Goal: Navigation & Orientation: Go to known website

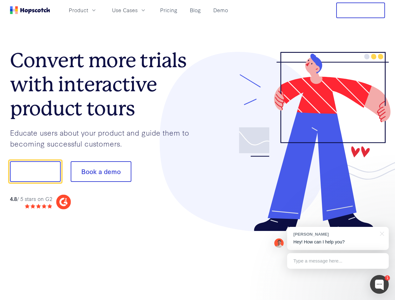
click at [198, 150] on div at bounding box center [292, 142] width 188 height 180
click at [88, 10] on span "Product" at bounding box center [78, 10] width 19 height 8
click at [138, 10] on span "Use Cases" at bounding box center [125, 10] width 26 height 8
click at [360, 10] on button "Free Trial" at bounding box center [360, 11] width 49 height 16
click at [35, 172] on button "Show me!" at bounding box center [35, 171] width 51 height 21
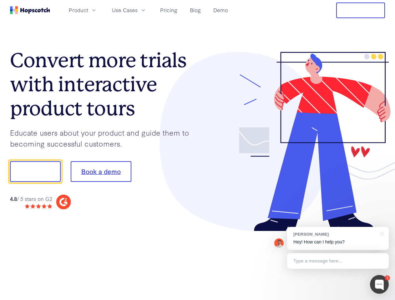
click at [101, 172] on button "Book a demo" at bounding box center [101, 171] width 61 height 21
click at [379, 285] on div at bounding box center [379, 284] width 19 height 19
click at [338, 239] on div "[PERSON_NAME] Hey! How can I help you?" at bounding box center [338, 238] width 102 height 23
click at [381, 233] on div at bounding box center [329, 171] width 117 height 209
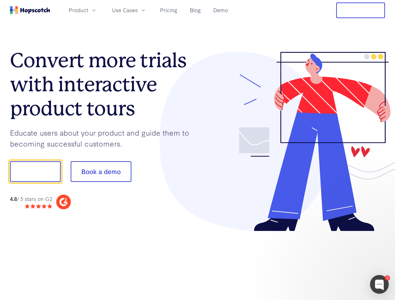
click at [338, 261] on div at bounding box center [329, 212] width 117 height 125
